Goal: Task Accomplishment & Management: Manage account settings

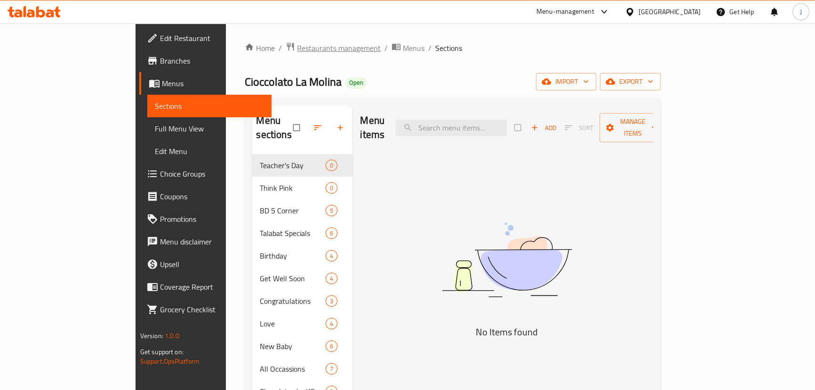
click at [297, 44] on span "Restaurants management" at bounding box center [339, 47] width 84 height 11
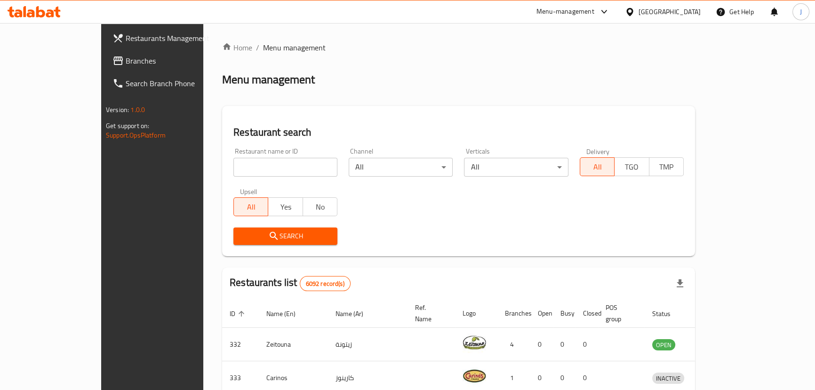
click at [258, 159] on div "Home / Menu management Menu management Restaurant search Restaurant name or ID …" at bounding box center [458, 343] width 473 height 602
click at [261, 165] on input "search" at bounding box center [285, 167] width 104 height 19
type input "m"
type input "d"
type input "s"
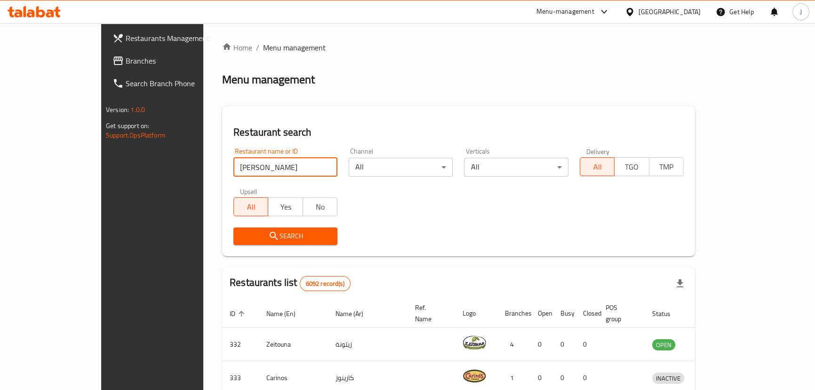
type input "[PERSON_NAME]"
click button "Search" at bounding box center [285, 235] width 104 height 17
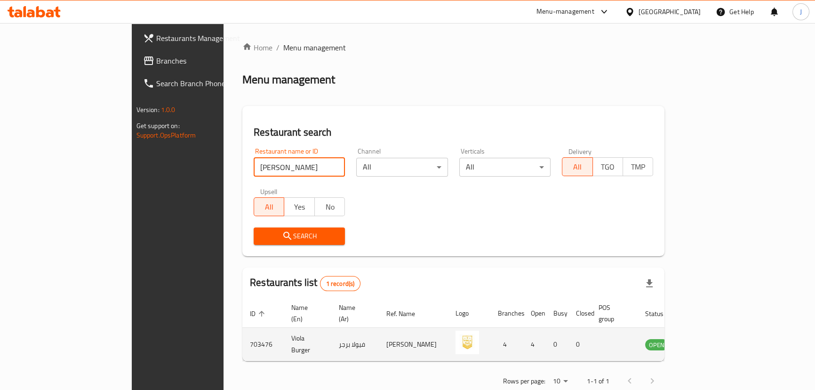
click at [720, 339] on td "enhanced table" at bounding box center [703, 344] width 32 height 33
click at [706, 338] on icon "enhanced table" at bounding box center [700, 343] width 11 height 11
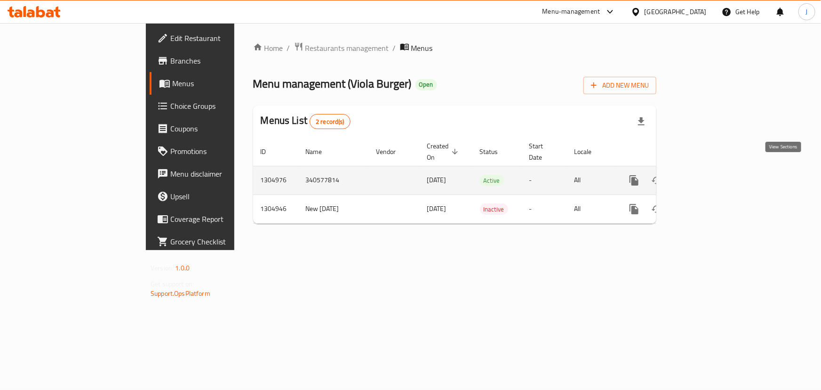
click at [708, 175] on icon "enhanced table" at bounding box center [702, 180] width 11 height 11
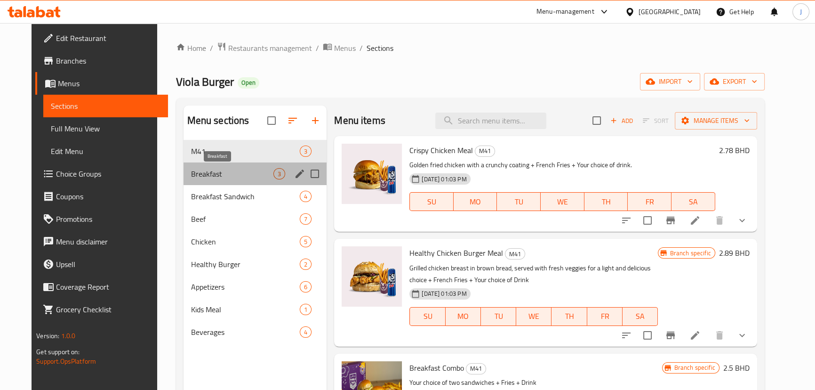
click at [191, 177] on span "Breakfast" at bounding box center [232, 173] width 83 height 11
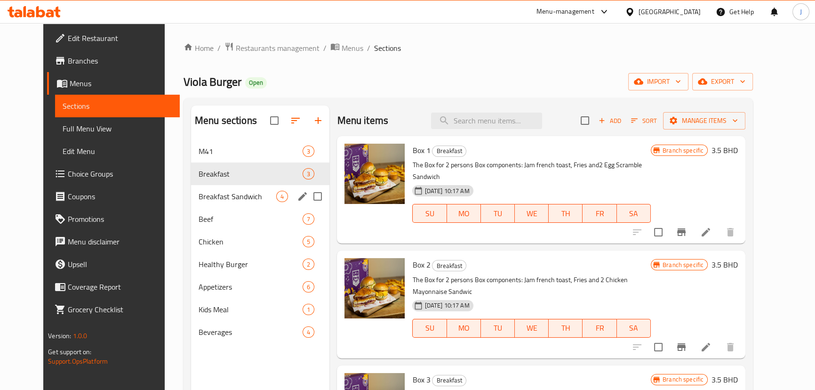
click at [198, 188] on div "Breakfast Sandwich 4" at bounding box center [260, 196] width 139 height 23
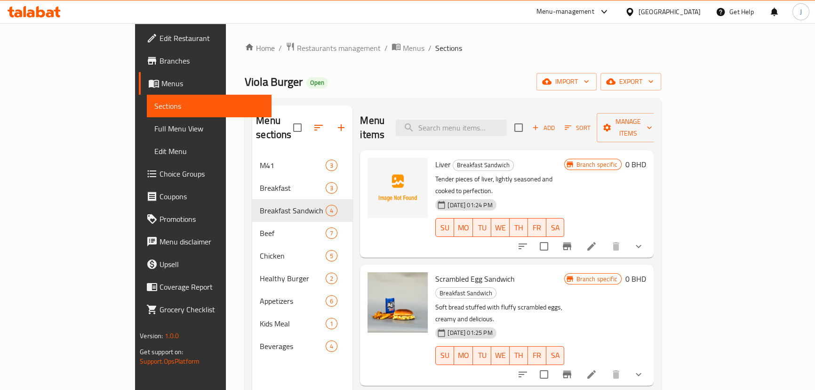
click at [650, 235] on button "show more" at bounding box center [638, 246] width 23 height 23
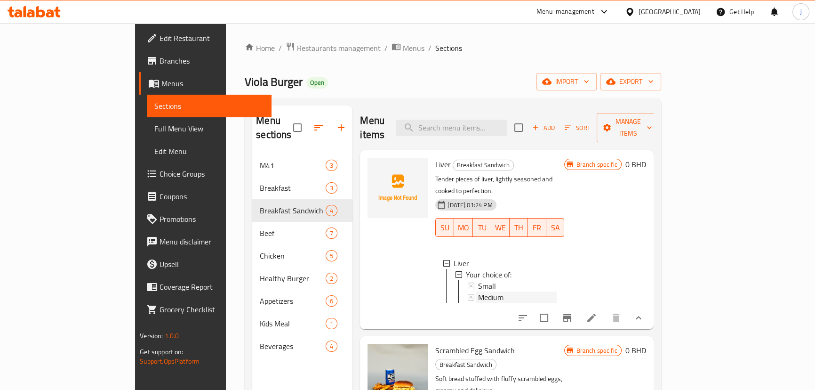
click at [478, 291] on span "Medium" at bounding box center [490, 296] width 25 height 11
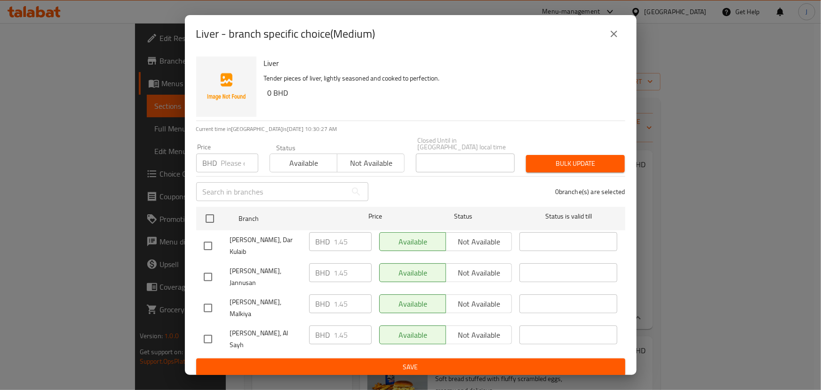
click at [612, 40] on icon "close" at bounding box center [614, 33] width 11 height 11
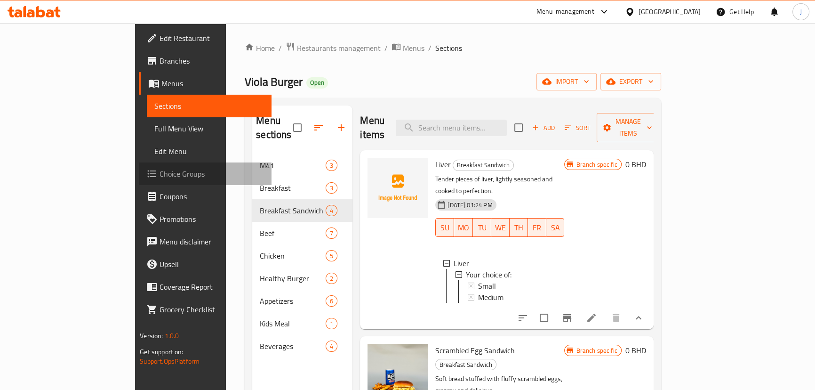
click at [160, 172] on span "Choice Groups" at bounding box center [212, 173] width 104 height 11
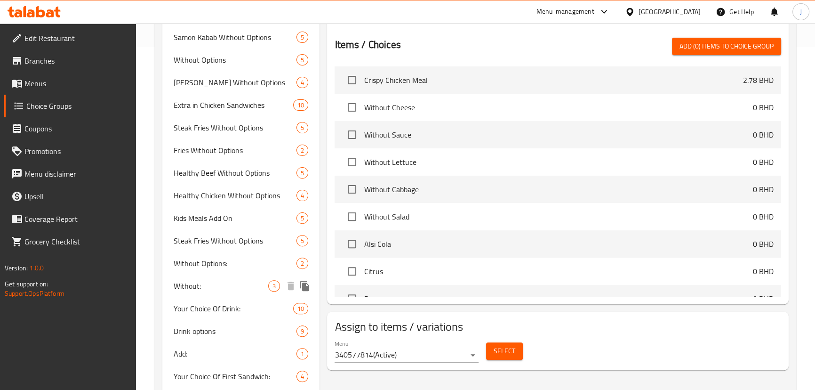
scroll to position [596, 0]
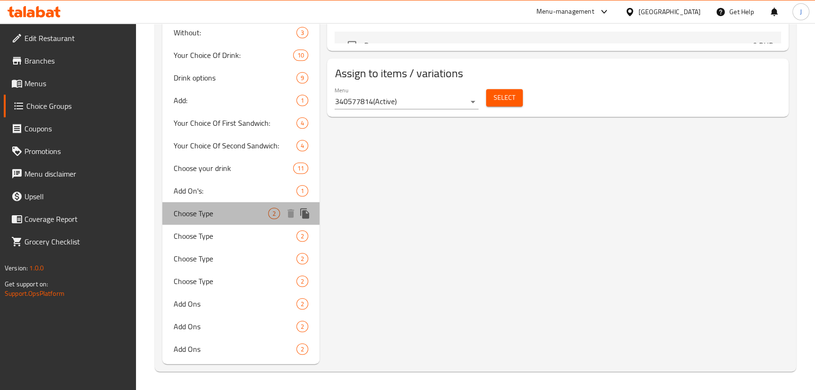
click at [198, 221] on div "Choose Type 2" at bounding box center [241, 213] width 158 height 23
type input "Choose Type"
type input "اختر النوع"
type input "1"
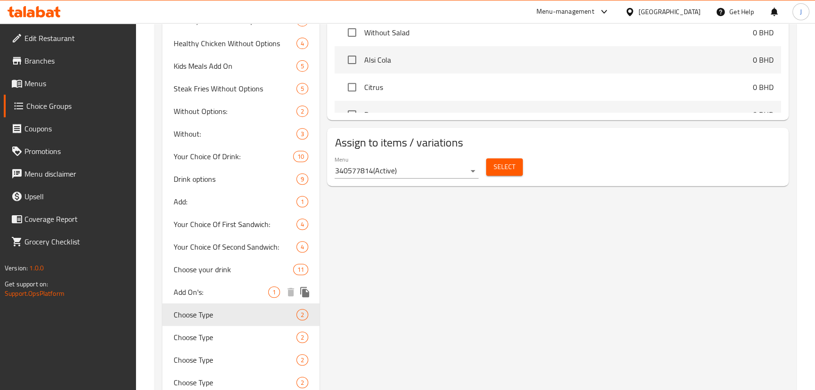
scroll to position [510, 0]
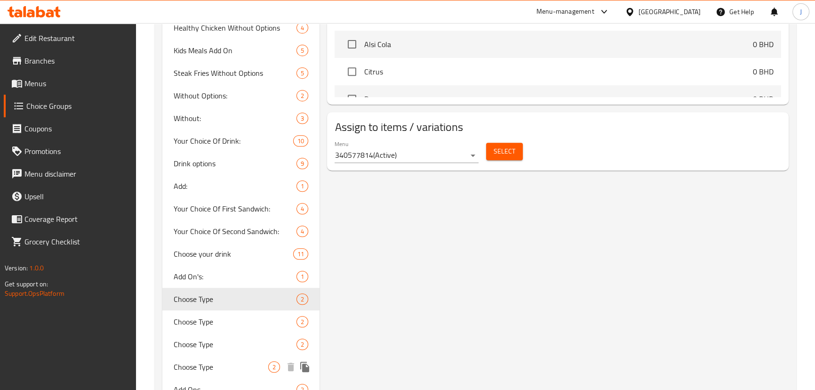
click at [234, 361] on span "Choose Type" at bounding box center [221, 366] width 95 height 11
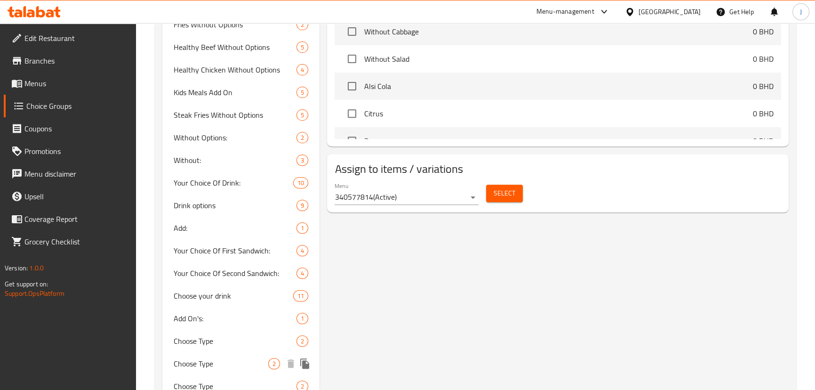
scroll to position [553, 0]
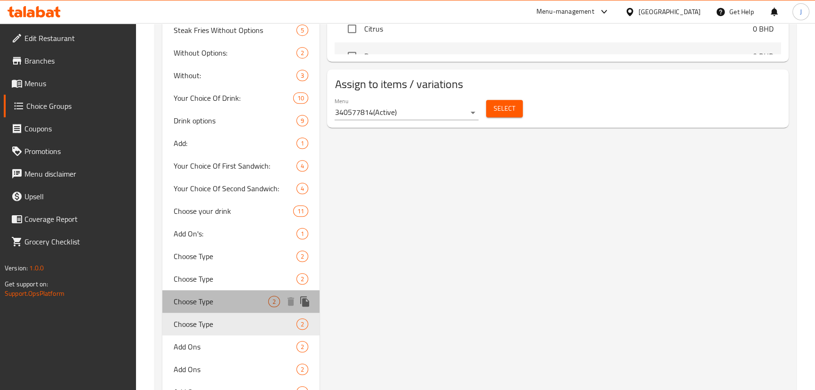
click at [207, 301] on span "Choose Type" at bounding box center [221, 301] width 95 height 11
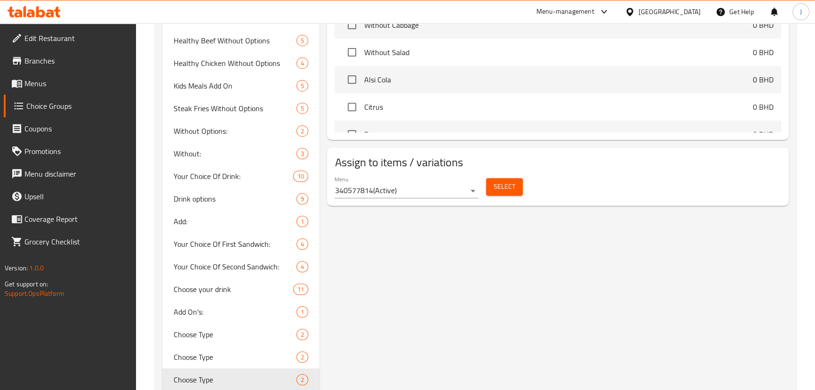
scroll to position [510, 0]
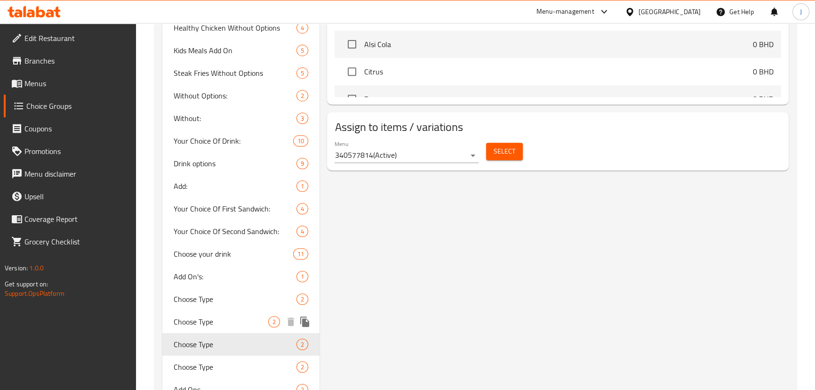
click at [213, 327] on div "Choose Type 2" at bounding box center [241, 321] width 158 height 23
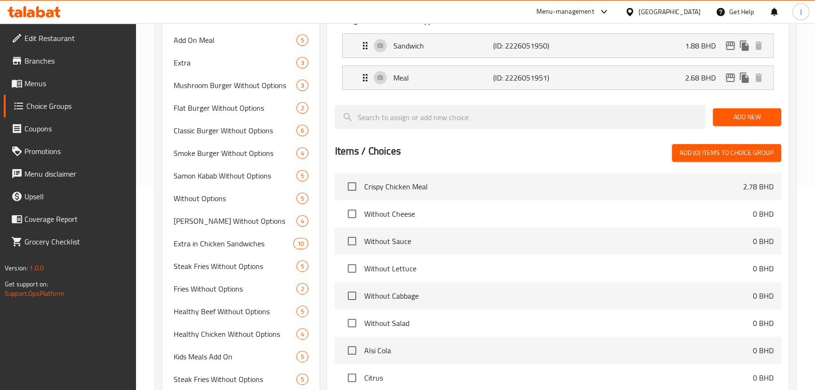
scroll to position [125, 0]
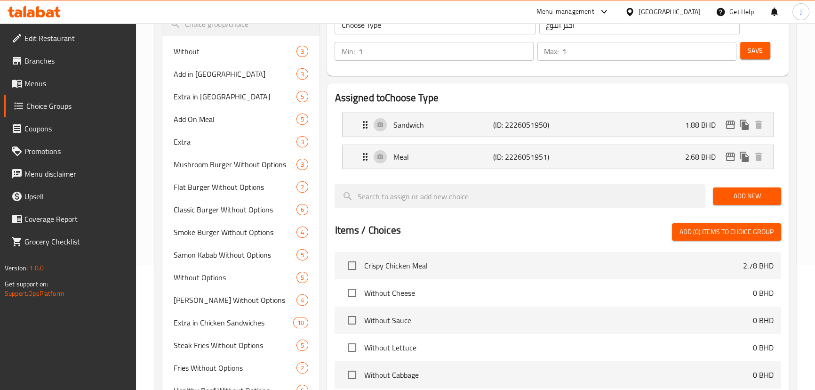
click at [48, 75] on link "Menus" at bounding box center [70, 83] width 132 height 23
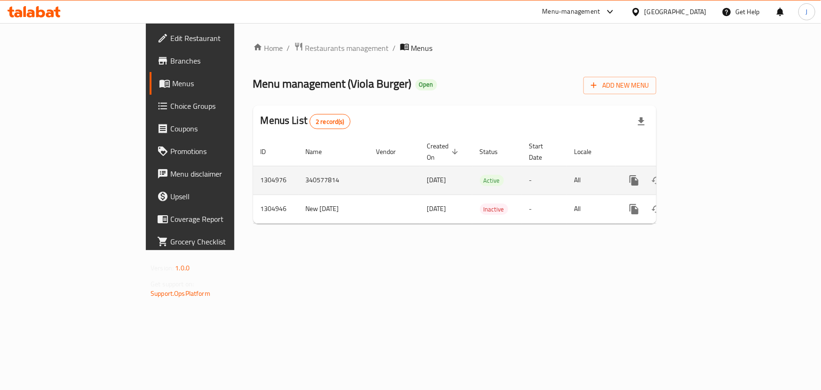
click at [707, 176] on icon "enhanced table" at bounding box center [702, 180] width 8 height 8
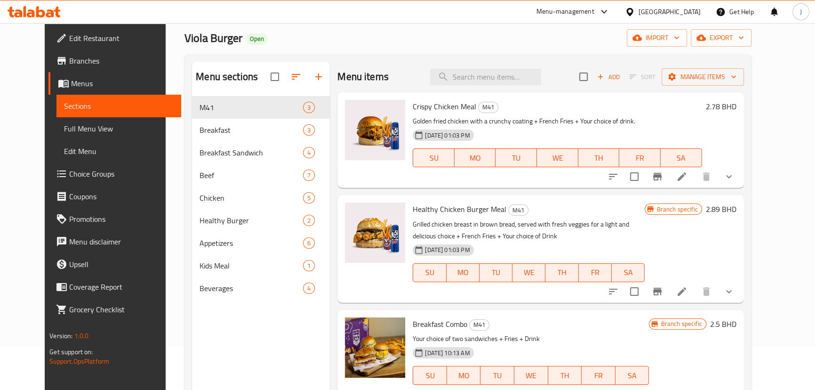
scroll to position [132, 0]
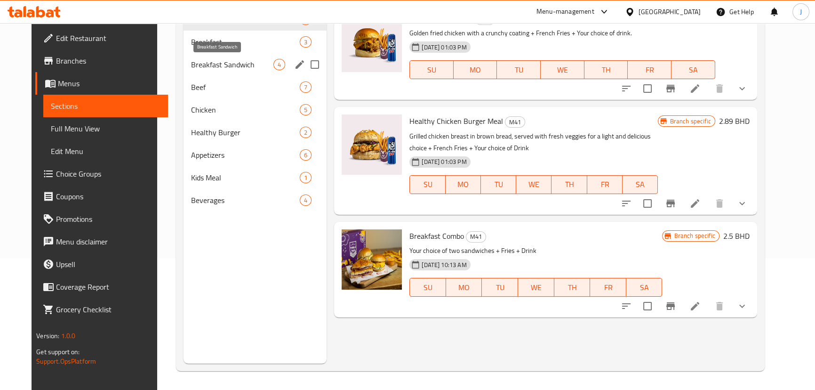
click at [198, 63] on span "Breakfast Sandwich" at bounding box center [232, 64] width 83 height 11
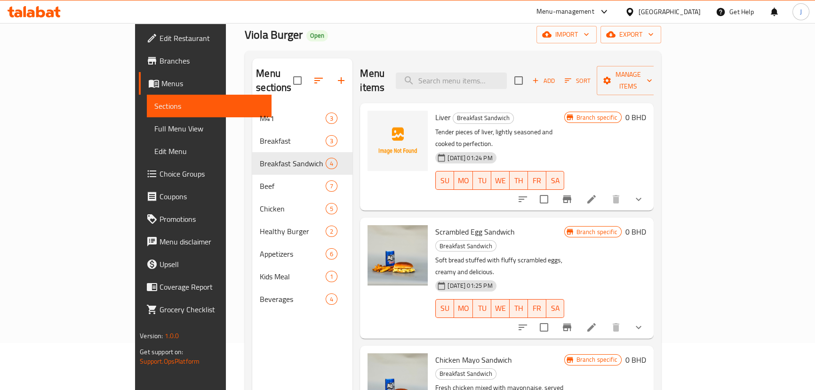
scroll to position [47, 0]
click at [644, 194] on icon "show more" at bounding box center [638, 199] width 11 height 11
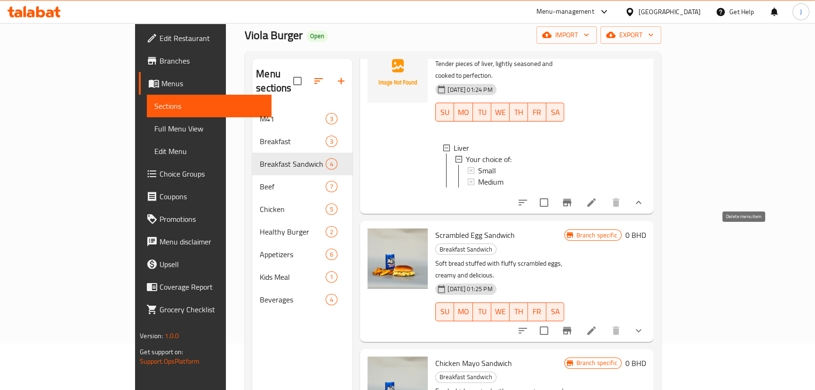
scroll to position [122, 0]
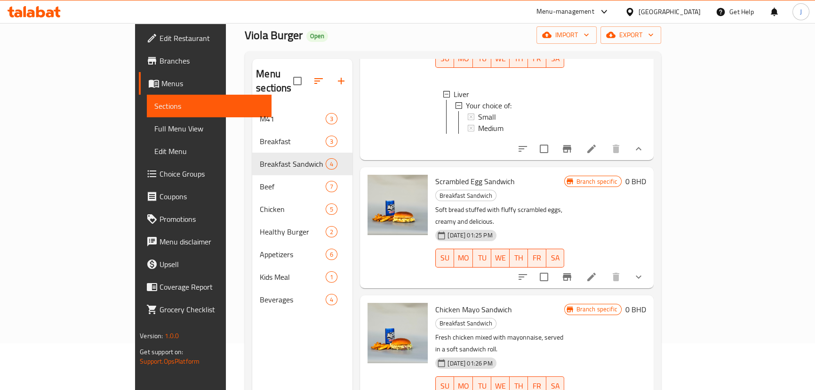
click at [644, 271] on icon "show more" at bounding box center [638, 276] width 11 height 11
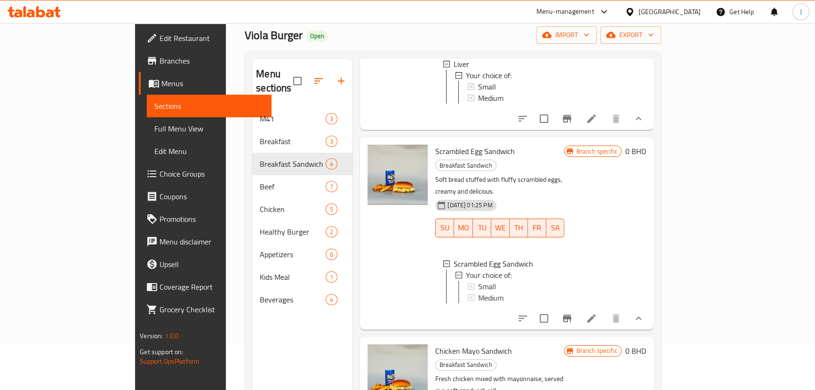
scroll to position [201, 0]
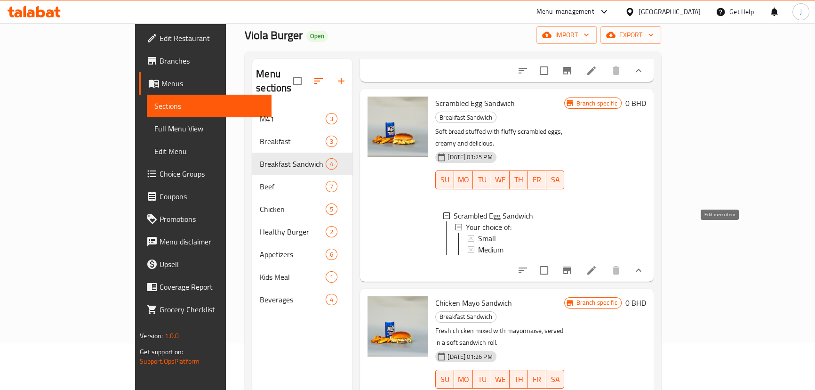
click at [597, 265] on icon at bounding box center [591, 270] width 11 height 11
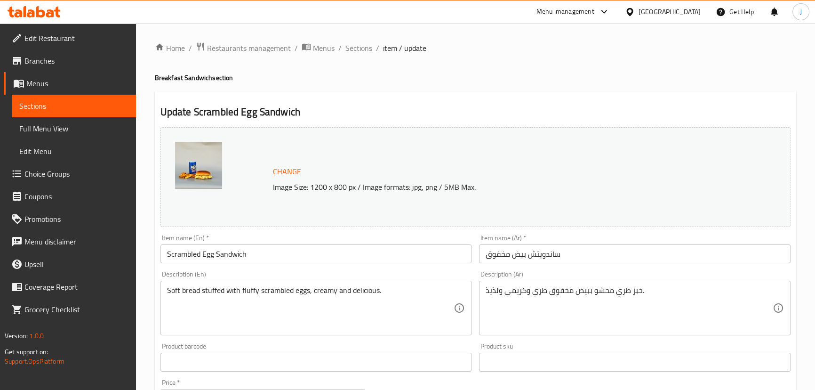
scroll to position [310, 0]
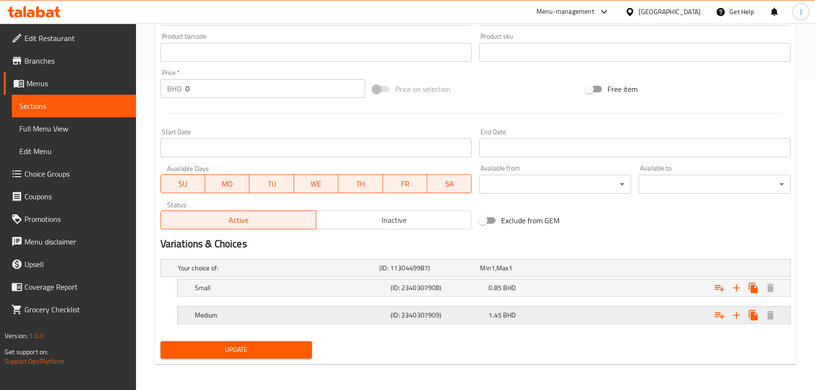
click at [280, 312] on h5 "Medium" at bounding box center [291, 314] width 192 height 9
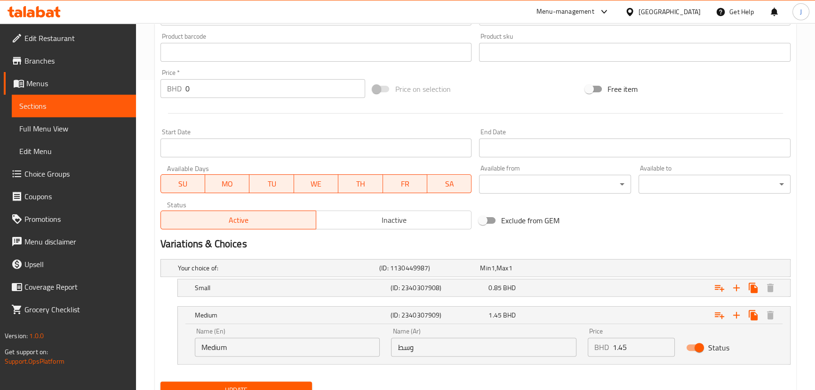
click at [235, 345] on input "Medium" at bounding box center [287, 346] width 185 height 19
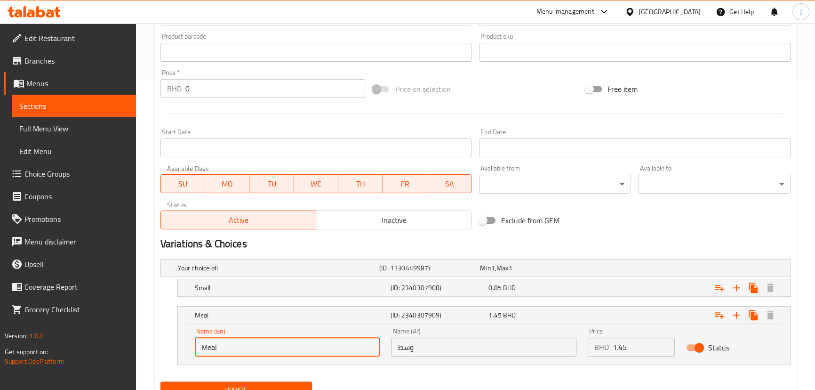
type input "Meal"
click at [469, 350] on input "وسط" at bounding box center [483, 346] width 185 height 19
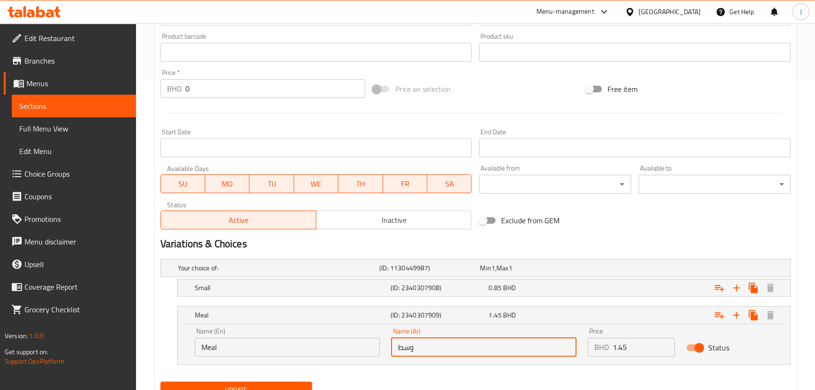
click at [469, 350] on input "وسط" at bounding box center [483, 346] width 185 height 19
paste input "بة"
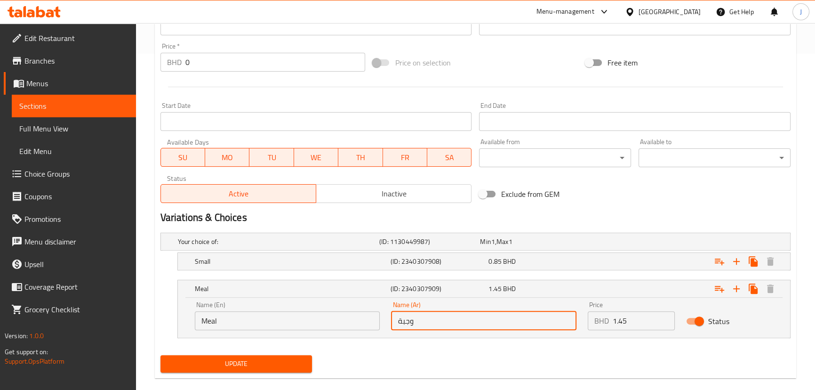
scroll to position [350, 0]
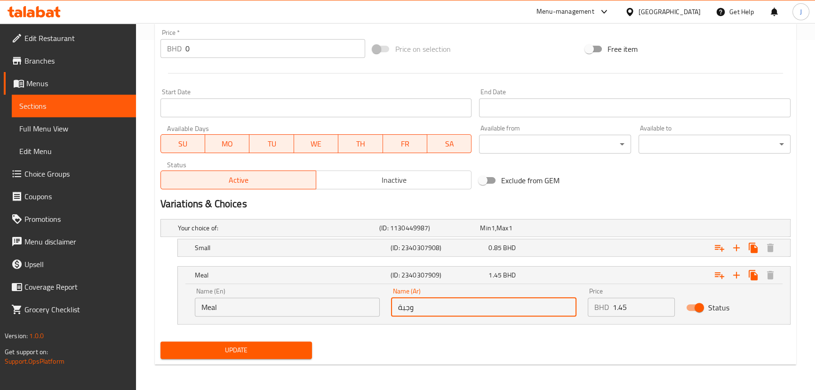
type input "وجبة"
click at [269, 351] on span "Update" at bounding box center [236, 350] width 137 height 12
click at [266, 365] on div "Home / Restaurants management / Menus / Sections / item / update Breakfast Sand…" at bounding box center [476, 32] width 642 height 680
click at [268, 353] on span "Update" at bounding box center [236, 350] width 137 height 12
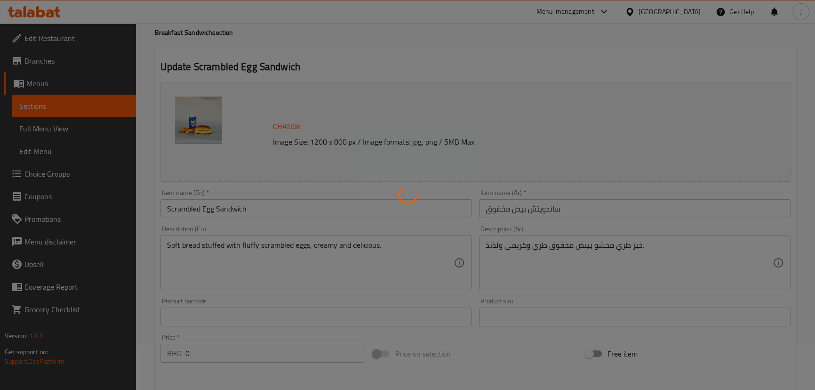
scroll to position [0, 0]
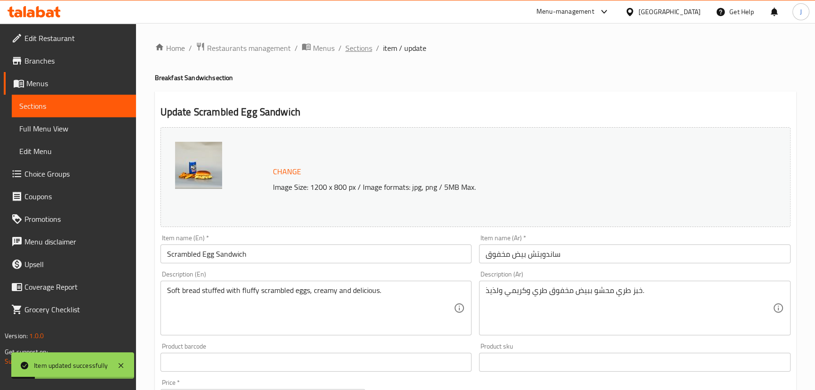
click at [355, 46] on span "Sections" at bounding box center [358, 47] width 27 height 11
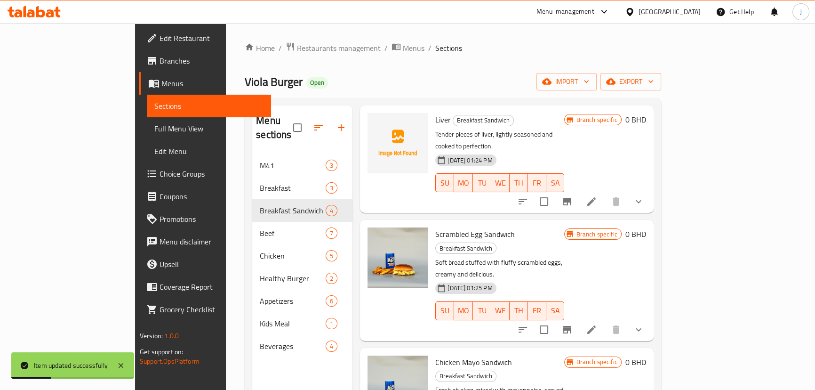
scroll to position [132, 0]
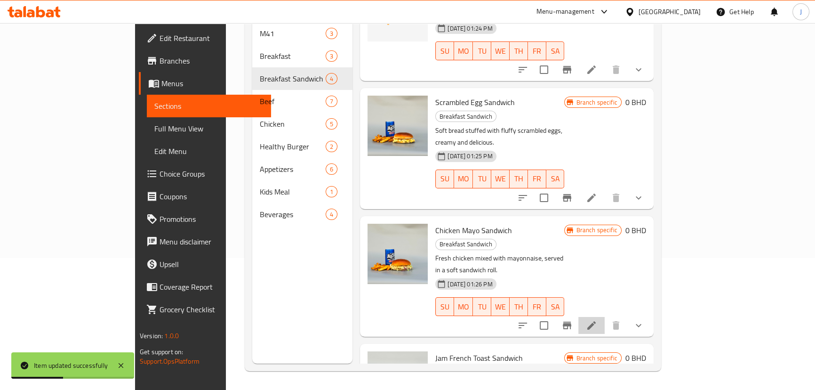
click at [605, 317] on li at bounding box center [591, 325] width 26 height 17
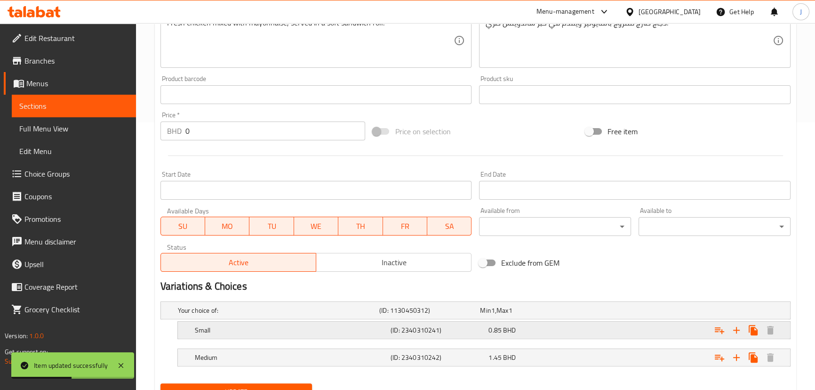
scroll to position [310, 0]
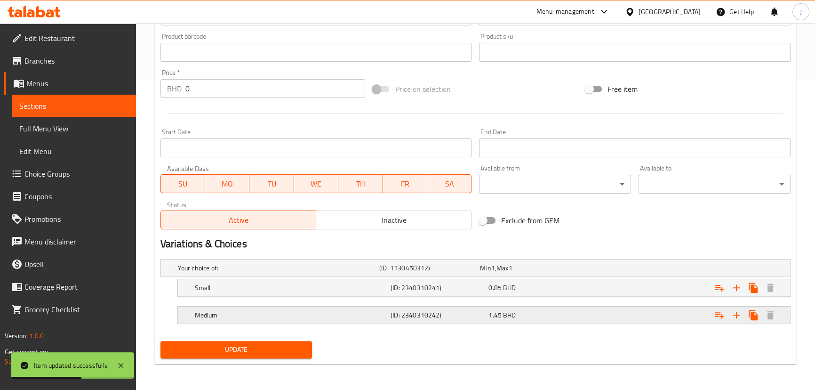
click at [267, 321] on div "Medium (ID: 2340310242) 1.45 BHD" at bounding box center [487, 315] width 588 height 21
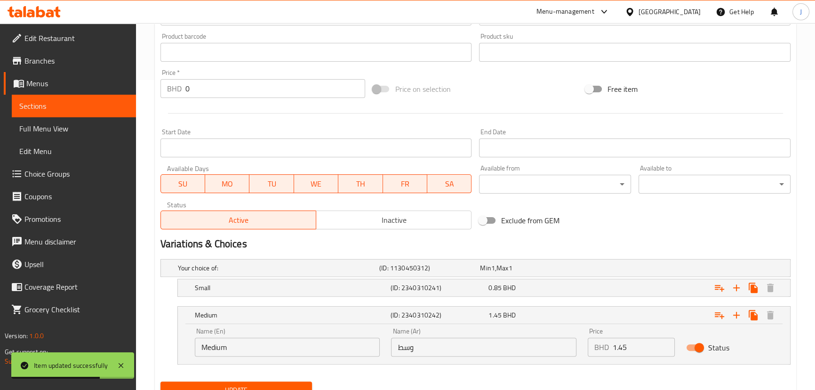
click at [473, 347] on input "وسط" at bounding box center [483, 346] width 185 height 19
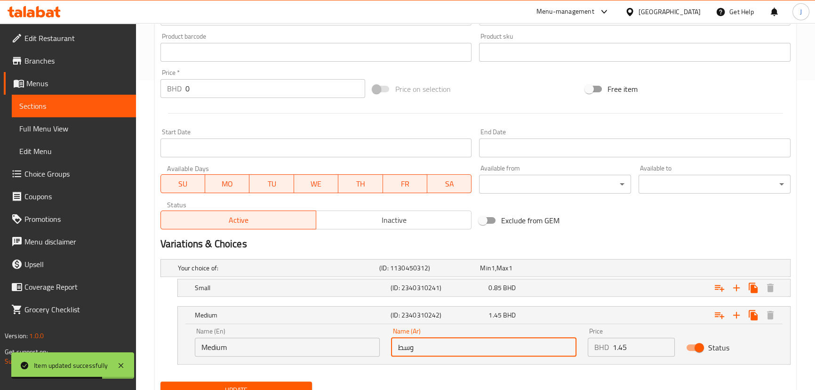
click at [473, 347] on input "وسط" at bounding box center [483, 346] width 185 height 19
paste input "بة"
type input "وجبة"
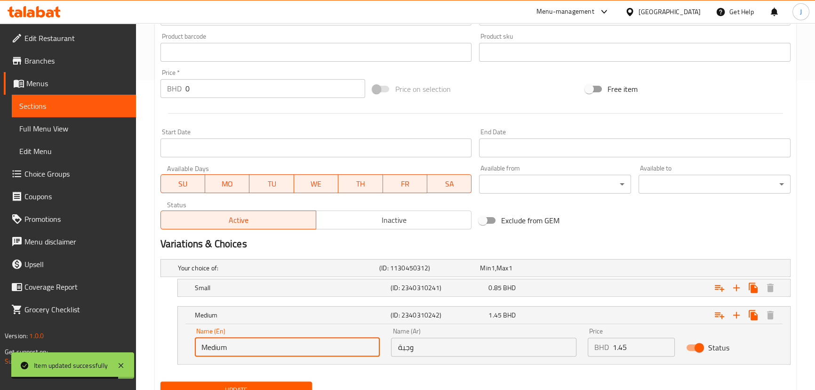
click at [357, 349] on input "Medium" at bounding box center [287, 346] width 185 height 19
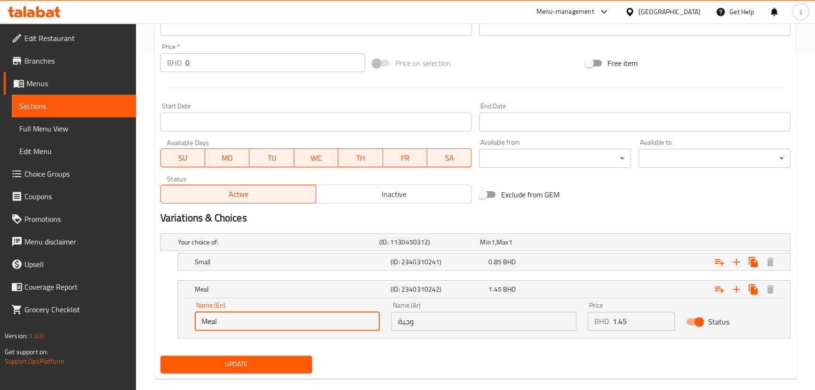
scroll to position [350, 0]
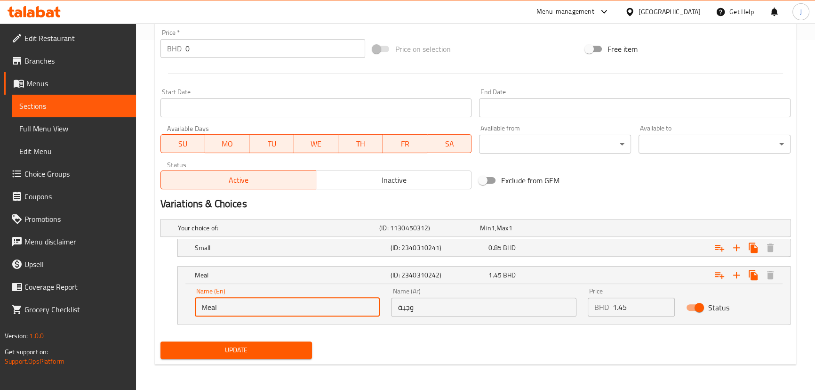
type input "Meal"
click at [273, 341] on button "Update" at bounding box center [237, 349] width 152 height 17
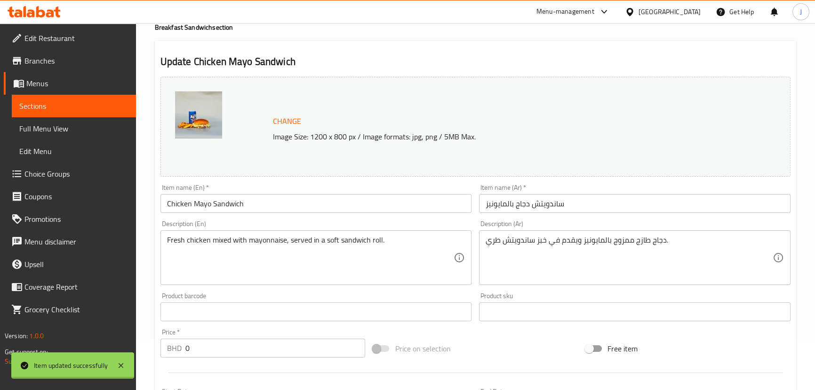
scroll to position [0, 0]
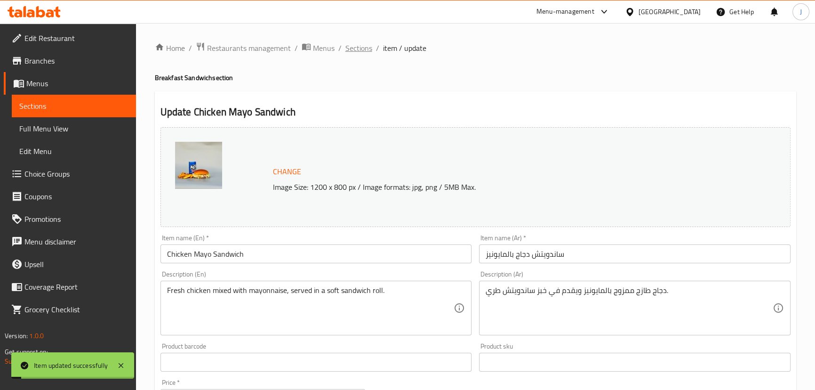
click at [363, 43] on span "Sections" at bounding box center [358, 47] width 27 height 11
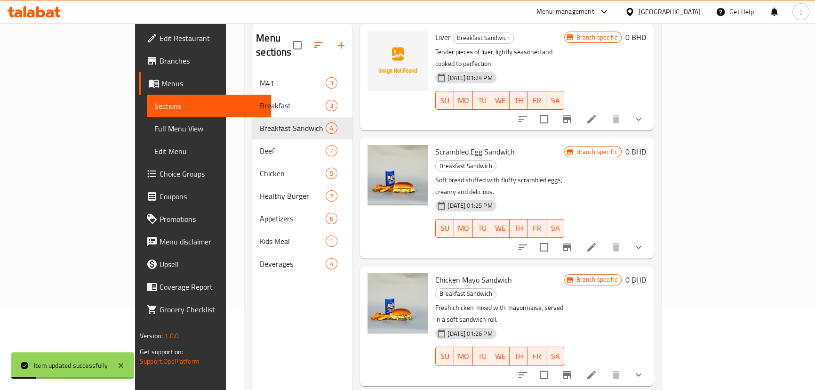
scroll to position [132, 0]
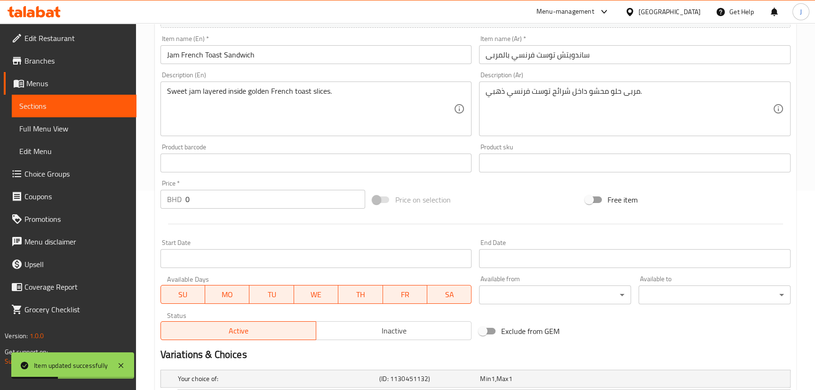
scroll to position [310, 0]
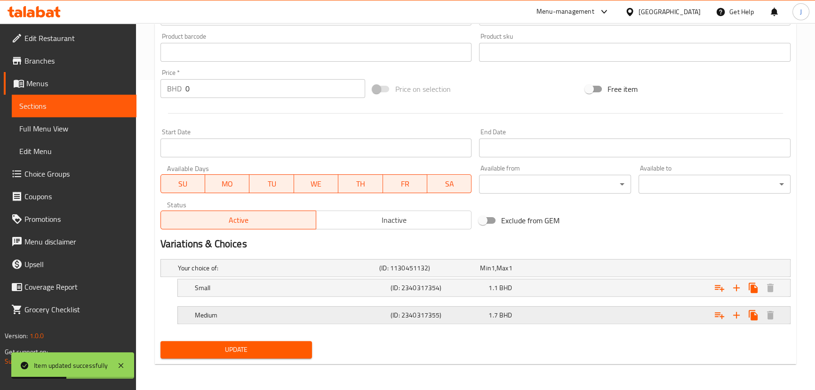
click at [252, 308] on div "Medium" at bounding box center [291, 314] width 196 height 13
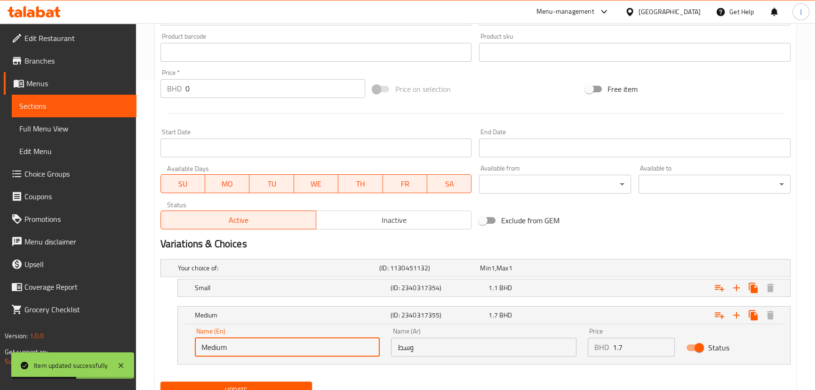
click at [258, 342] on input "Medium" at bounding box center [287, 346] width 185 height 19
click at [464, 350] on input "وسط" at bounding box center [483, 346] width 185 height 19
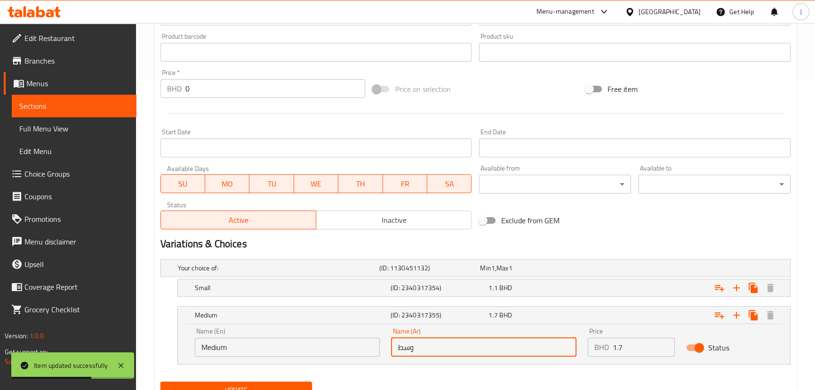
click at [464, 350] on input "وسط" at bounding box center [483, 346] width 185 height 19
paste input "بة"
type input "وجبة"
click at [323, 340] on input "Medium" at bounding box center [287, 346] width 185 height 19
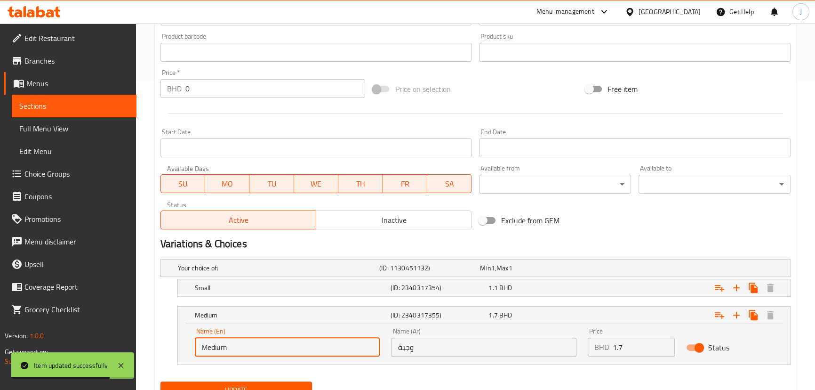
click at [323, 340] on input "Medium" at bounding box center [287, 346] width 185 height 19
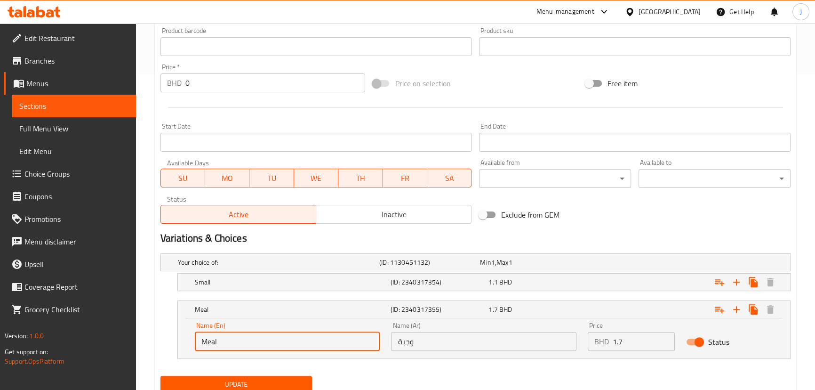
scroll to position [350, 0]
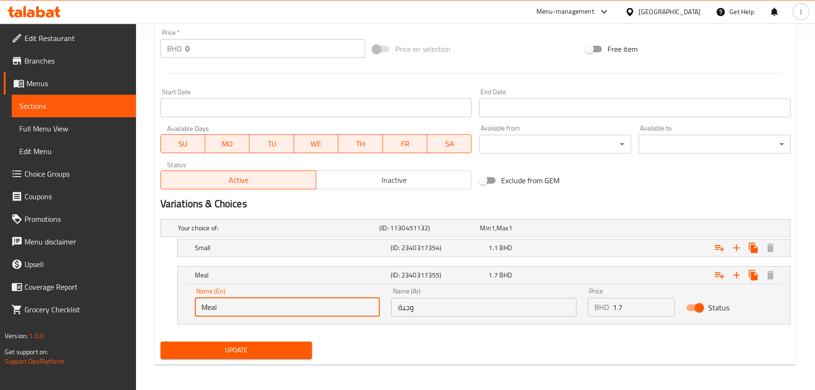
type input "Meal"
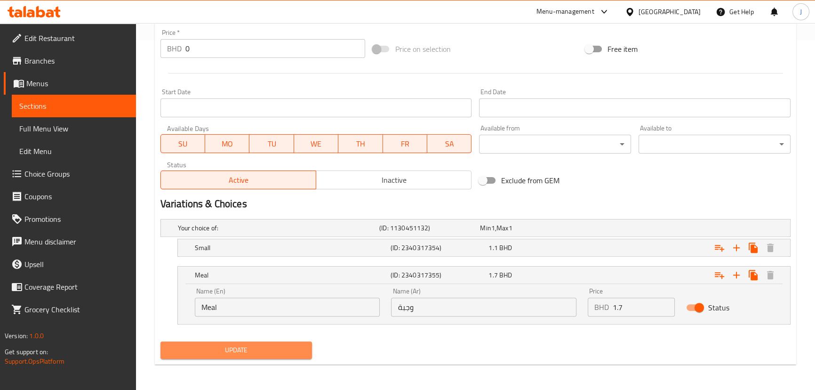
click at [288, 345] on span "Update" at bounding box center [236, 350] width 137 height 12
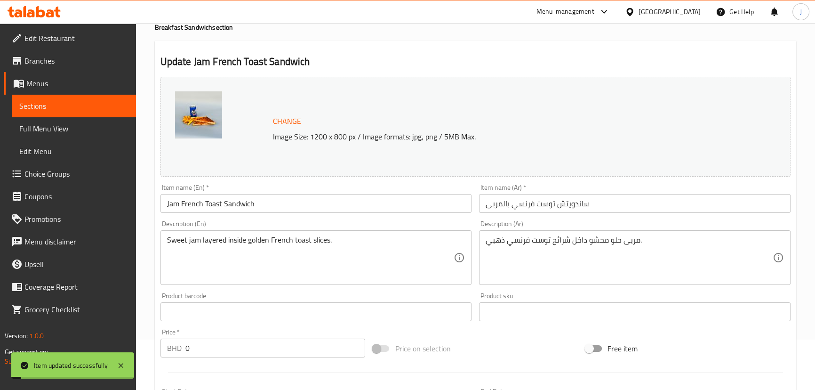
scroll to position [0, 0]
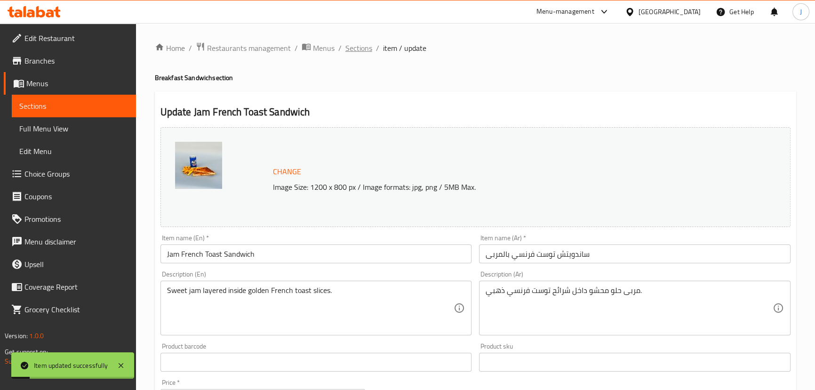
click at [356, 50] on span "Sections" at bounding box center [358, 47] width 27 height 11
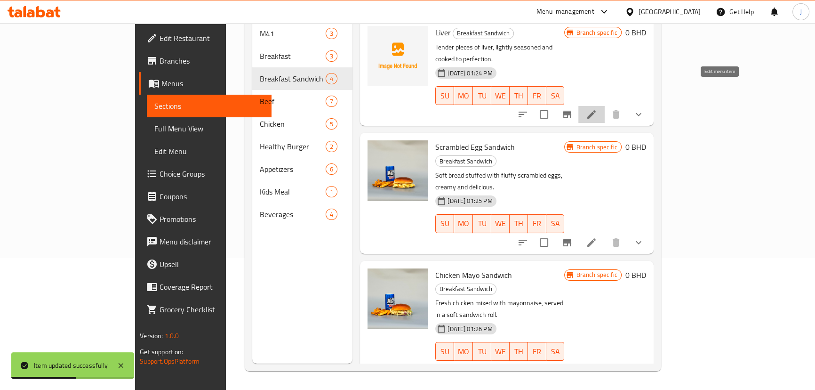
click at [597, 109] on icon at bounding box center [591, 114] width 11 height 11
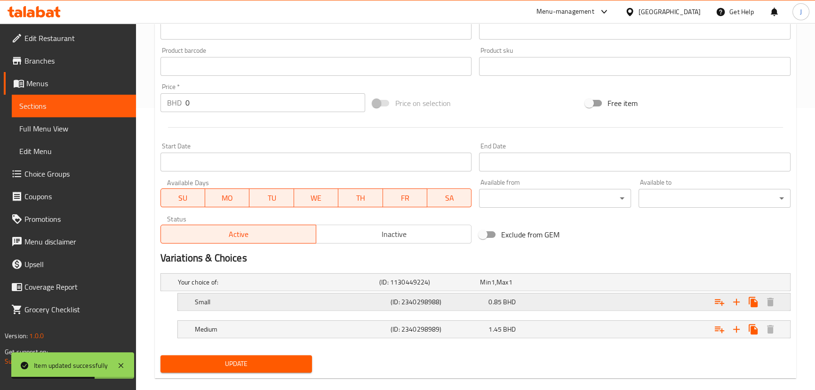
scroll to position [296, 0]
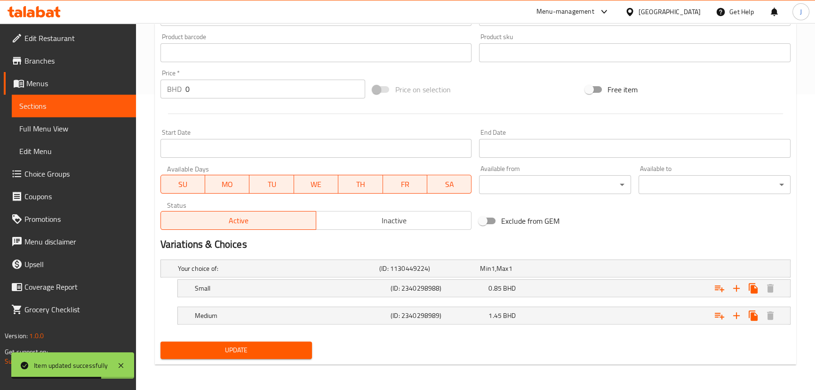
click at [420, 324] on div "Medium (ID: 2340298989) 1.45 BHD" at bounding box center [487, 315] width 588 height 21
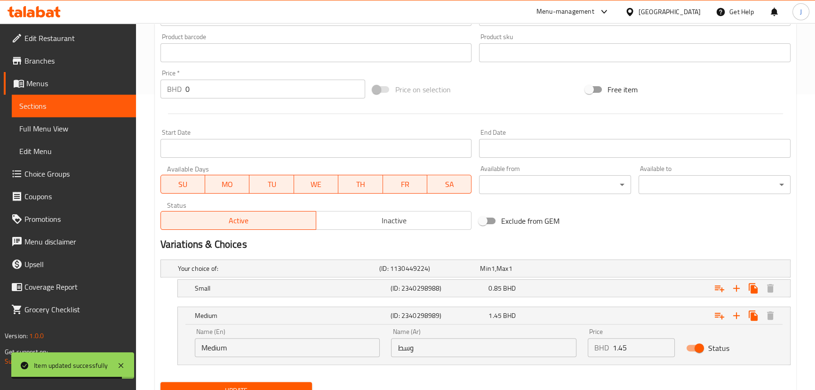
click at [410, 340] on input "وسط" at bounding box center [483, 347] width 185 height 19
paste input "بة"
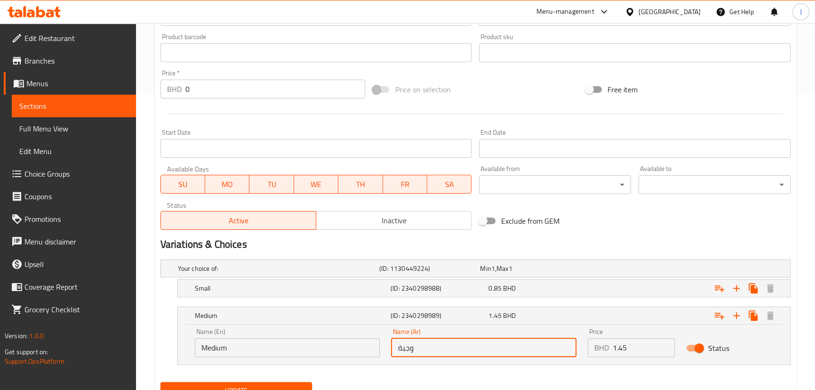
type input "وجبة"
click at [255, 345] on input "Medium" at bounding box center [287, 347] width 185 height 19
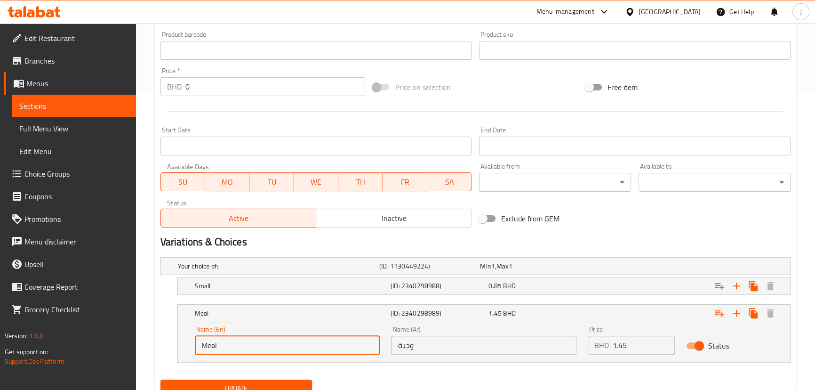
scroll to position [336, 0]
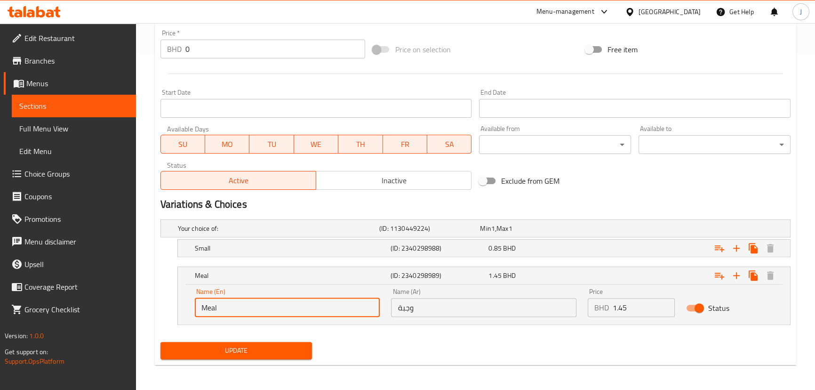
type input "Meal"
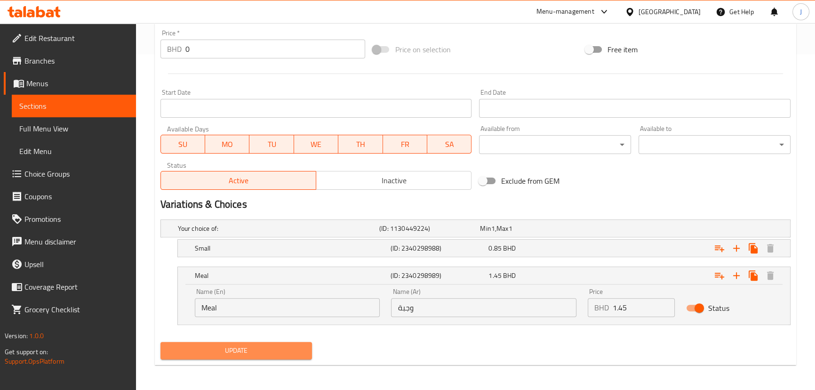
click at [249, 353] on span "Update" at bounding box center [236, 351] width 137 height 12
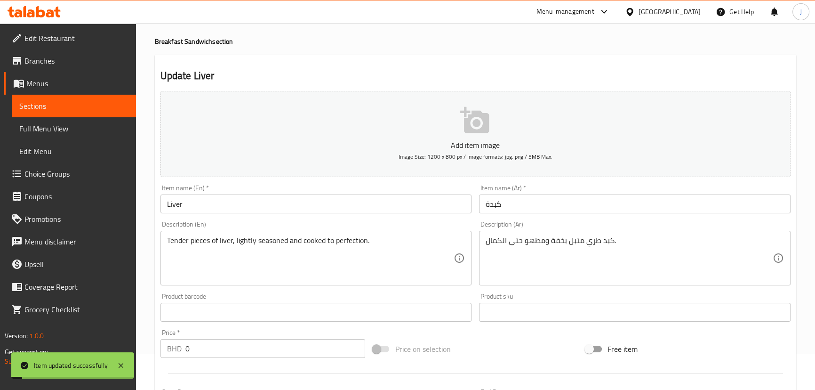
scroll to position [0, 0]
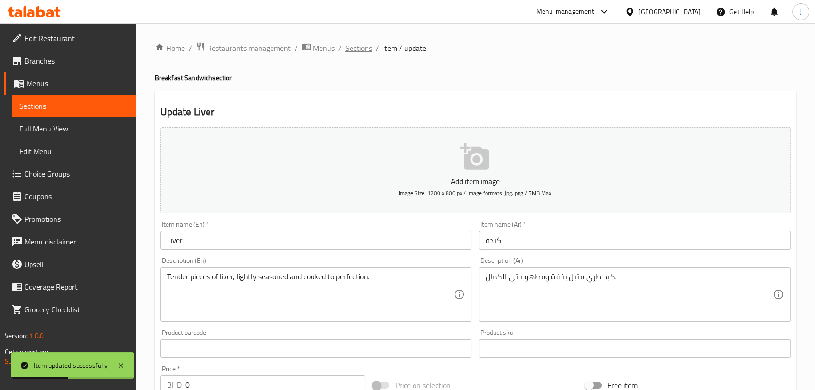
click at [356, 49] on span "Sections" at bounding box center [358, 47] width 27 height 11
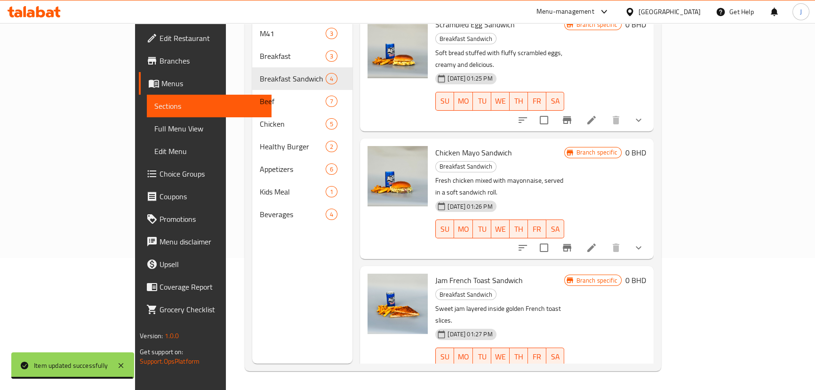
click at [644, 242] on icon "show more" at bounding box center [638, 247] width 11 height 11
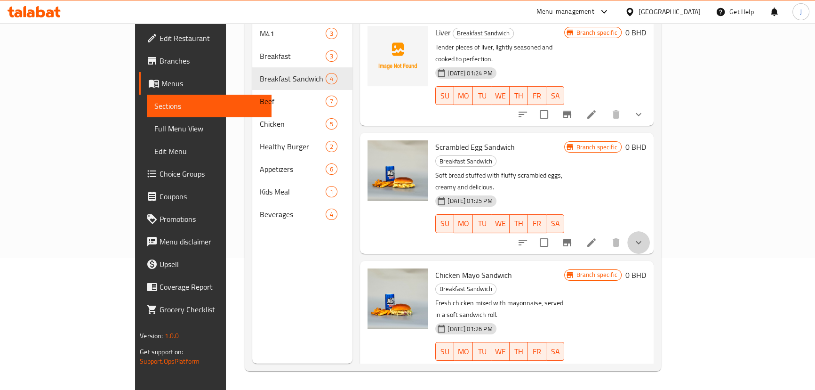
click at [650, 231] on button "show more" at bounding box center [638, 242] width 23 height 23
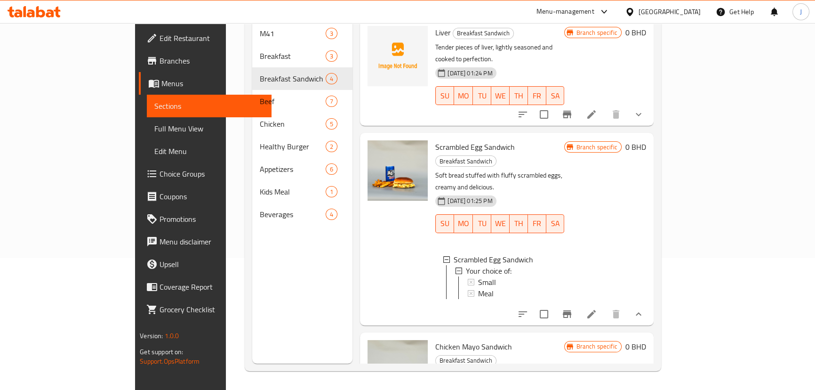
click at [644, 109] on icon "show more" at bounding box center [638, 114] width 11 height 11
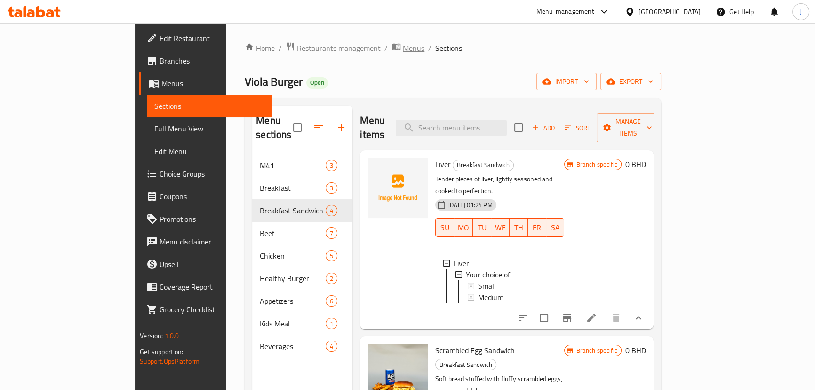
click at [403, 51] on span "Menus" at bounding box center [414, 47] width 22 height 11
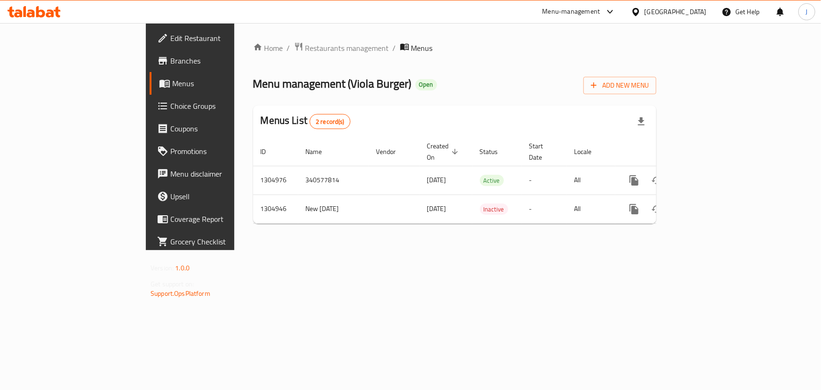
click at [255, 40] on div "Home / Restaurants management / Menus Menu management ( [PERSON_NAME] ) Open Ad…" at bounding box center [454, 136] width 441 height 227
click at [305, 50] on span "Restaurants management" at bounding box center [347, 47] width 84 height 11
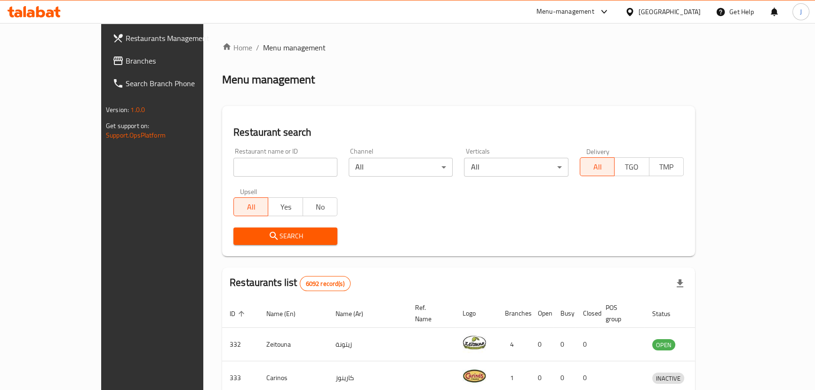
click at [233, 160] on input "search" at bounding box center [285, 167] width 104 height 19
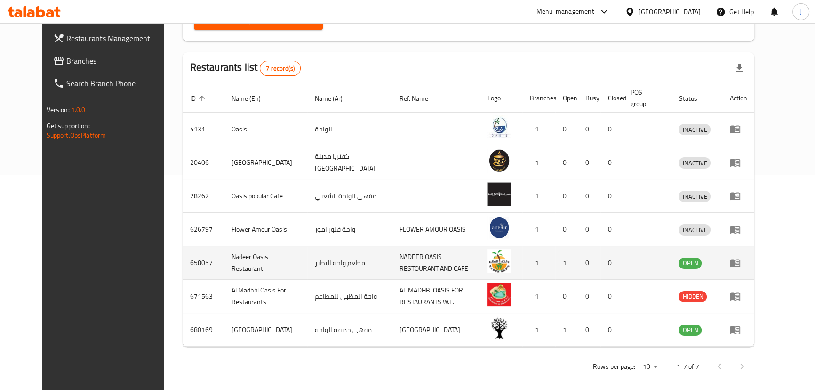
scroll to position [221, 0]
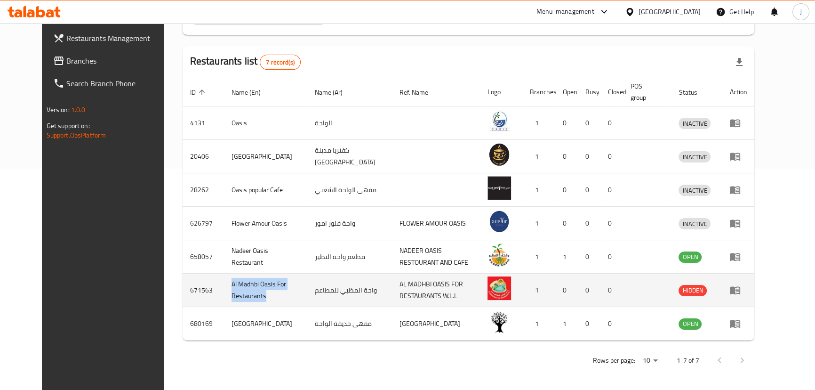
drag, startPoint x: 260, startPoint y: 297, endPoint x: 194, endPoint y: 280, distance: 68.3
click at [194, 280] on tr "671563 [GEOGRAPHIC_DATA] For Restaurants واحة [GEOGRAPHIC_DATA] للمطاعم AL MADH…" at bounding box center [469, 289] width 572 height 33
click at [193, 282] on td "671563" at bounding box center [203, 289] width 41 height 33
click at [224, 283] on td "Al Madhbi Oasis For Restaurants" at bounding box center [266, 289] width 84 height 33
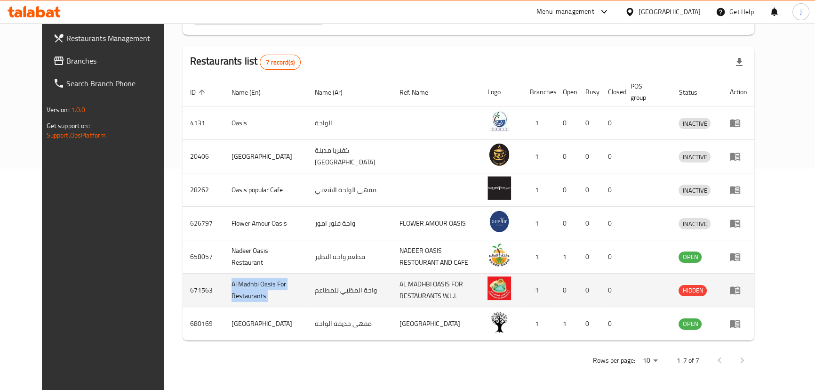
click at [224, 283] on td "Al Madhbi Oasis For Restaurants" at bounding box center [266, 289] width 84 height 33
click at [224, 284] on td "Al Madhbi Oasis For Restaurants" at bounding box center [266, 289] width 84 height 33
click at [224, 281] on td "Al Madhbi Oasis For Restaurants" at bounding box center [266, 289] width 84 height 33
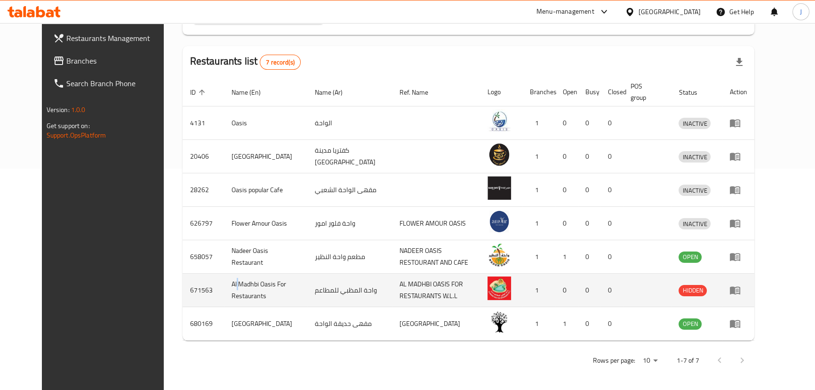
click at [224, 281] on td "Al Madhbi Oasis For Restaurants" at bounding box center [266, 289] width 84 height 33
copy td "Al Madhbi Oasis For Restaurants"
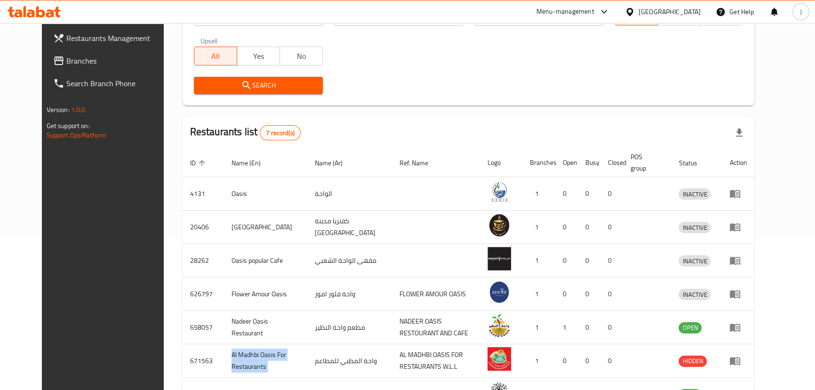
scroll to position [0, 0]
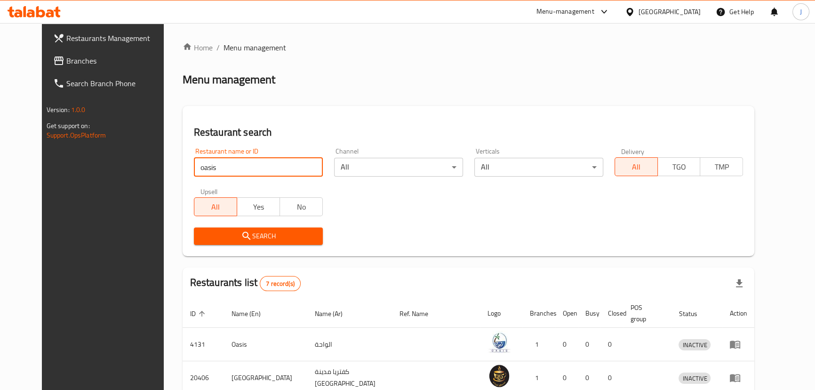
click at [209, 169] on input "oasis" at bounding box center [258, 167] width 129 height 19
click button "Search" at bounding box center [258, 235] width 129 height 17
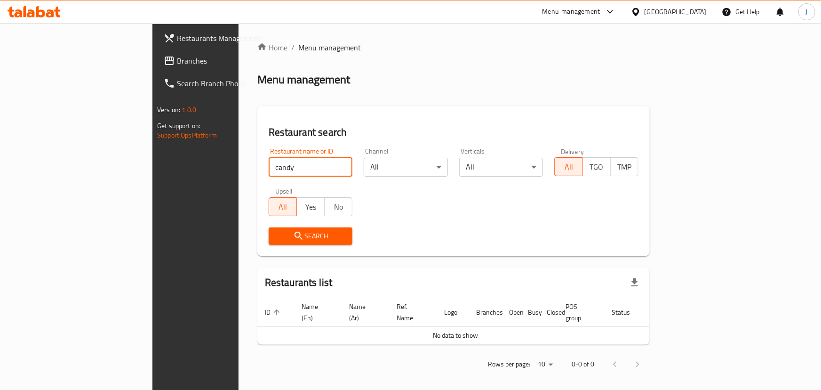
type input "candy"
click button "Search" at bounding box center [311, 235] width 84 height 17
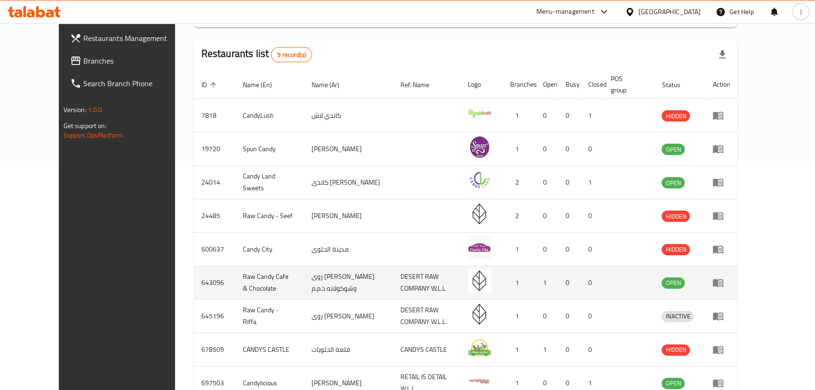
scroll to position [288, 0]
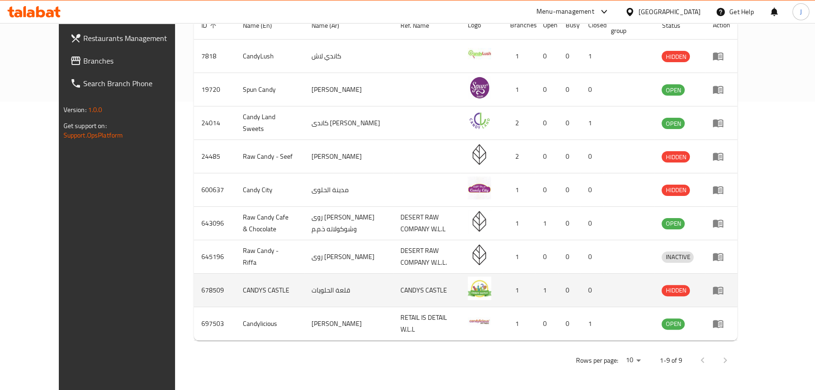
click at [367, 287] on td "قلعة الحلويات" at bounding box center [348, 289] width 89 height 33
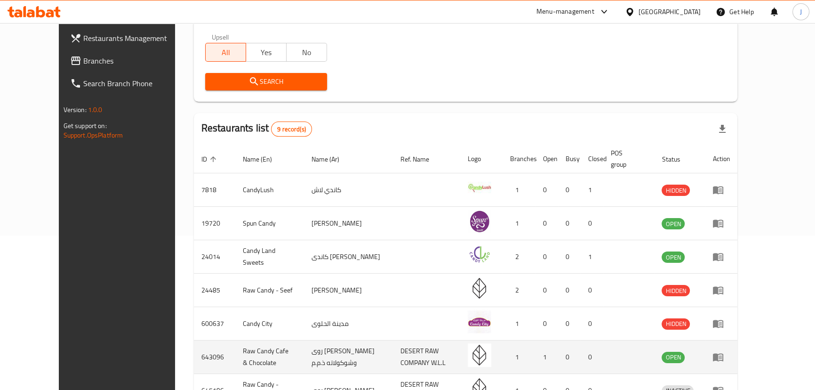
scroll to position [117, 0]
